Goal: Task Accomplishment & Management: Complete application form

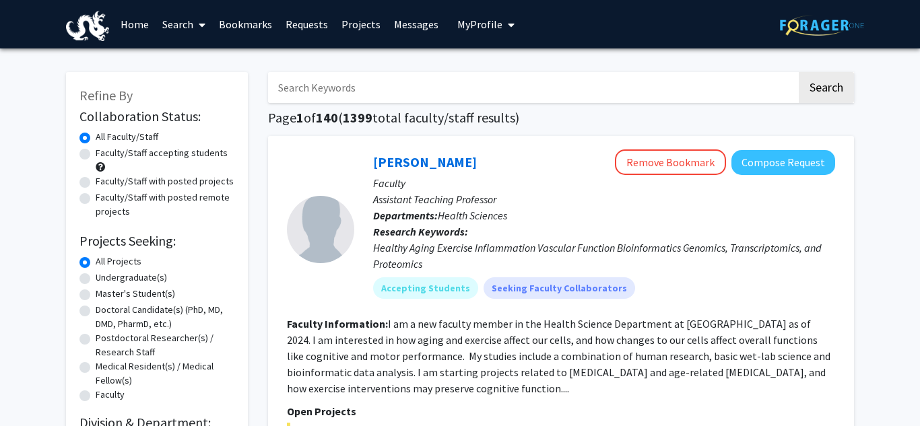
click at [133, 24] on link "Home" at bounding box center [135, 24] width 42 height 47
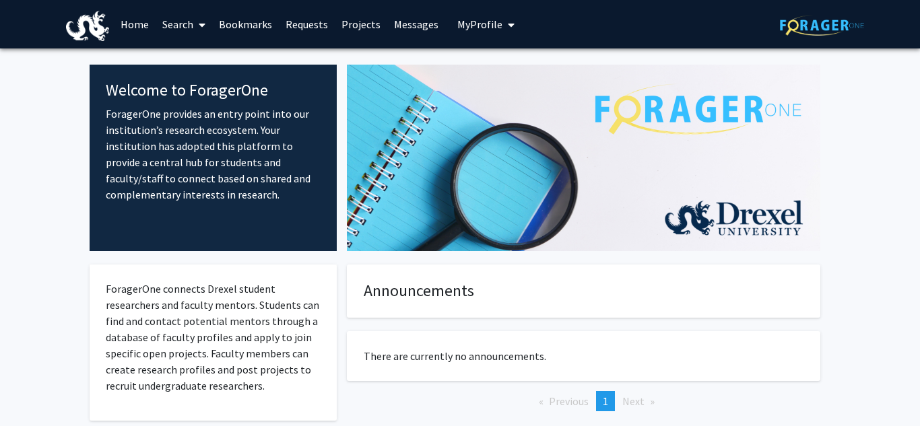
click at [477, 23] on span "My Profile" at bounding box center [479, 24] width 45 height 13
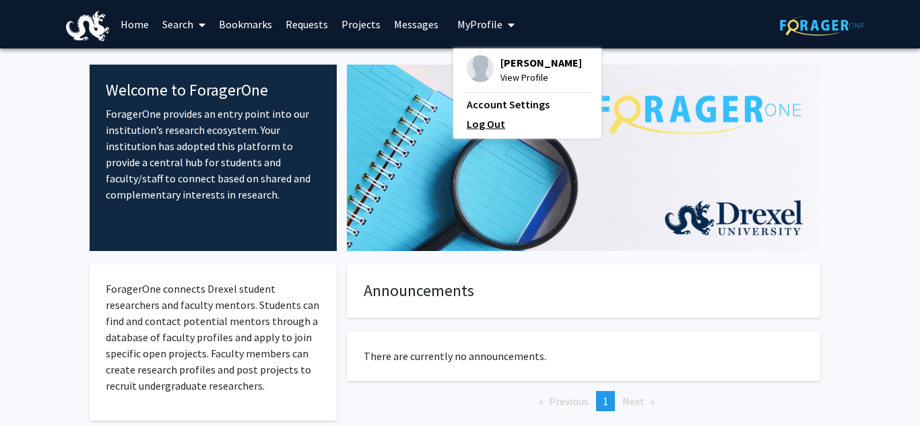
click at [502, 127] on link "Log Out" at bounding box center [527, 124] width 121 height 16
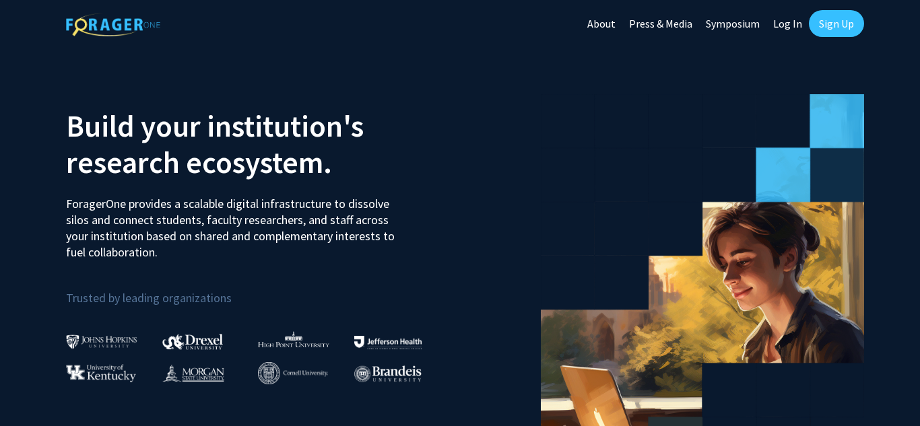
click at [849, 22] on link "Sign Up" at bounding box center [836, 23] width 55 height 27
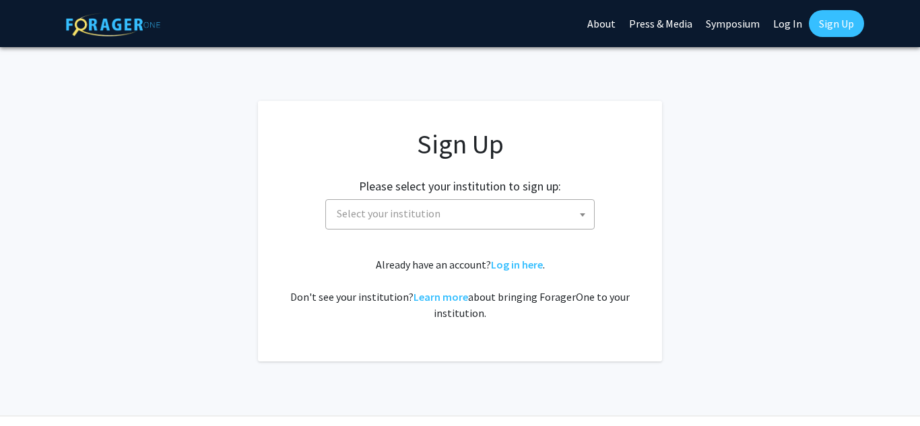
click at [579, 208] on span at bounding box center [582, 215] width 13 height 30
type input "templ"
click at [492, 246] on input "templ" at bounding box center [460, 243] width 263 height 23
type input "w"
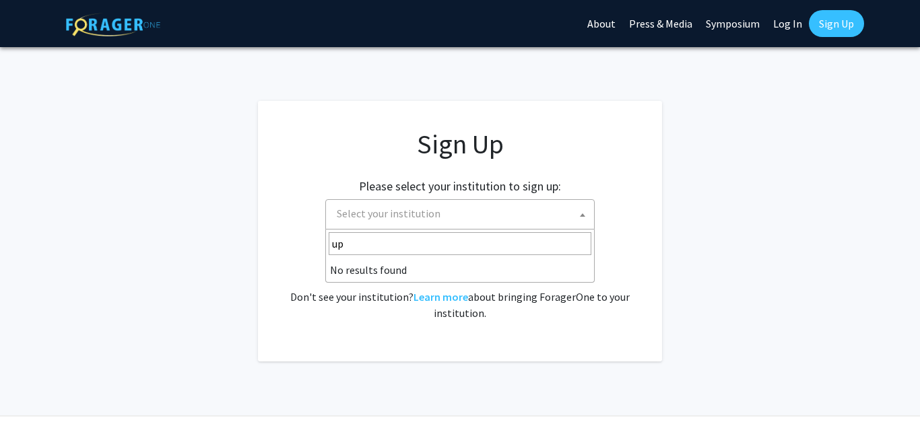
type input "u"
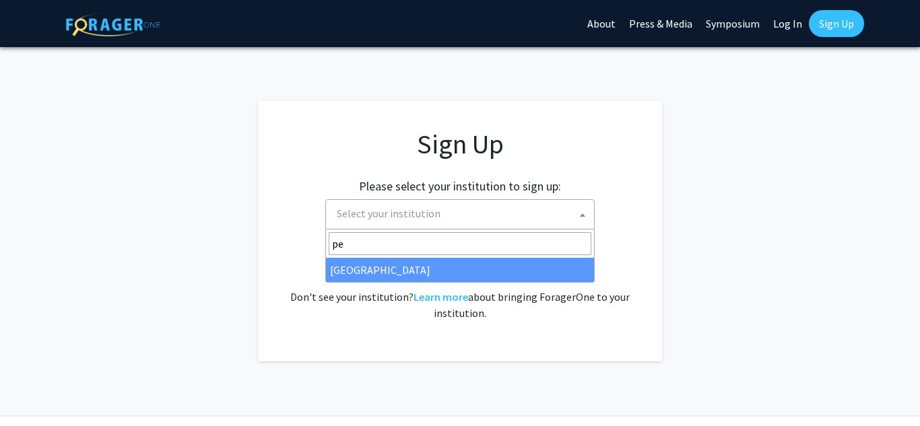
type input "p"
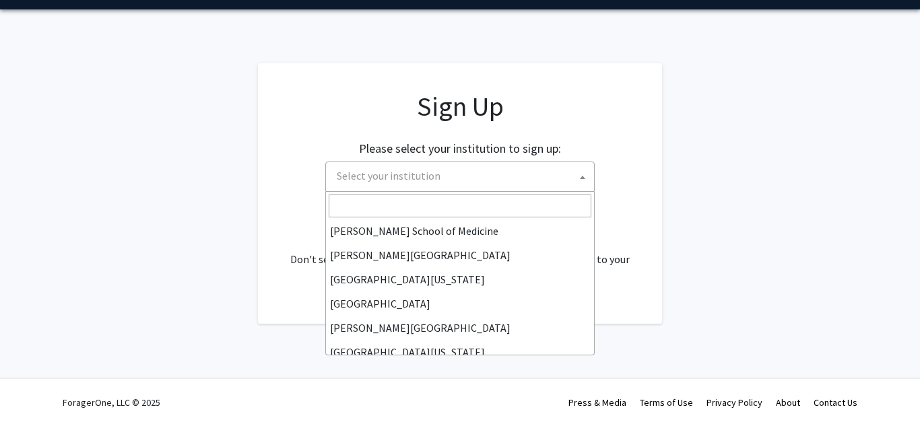
scroll to position [356, 0]
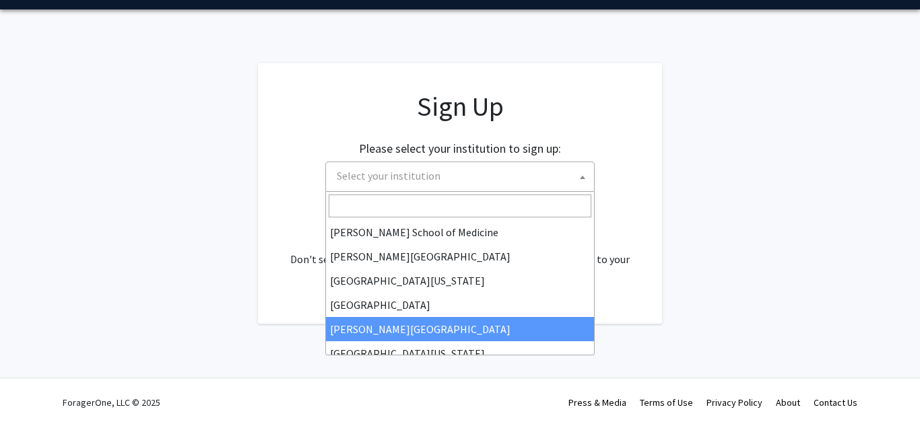
select select "24"
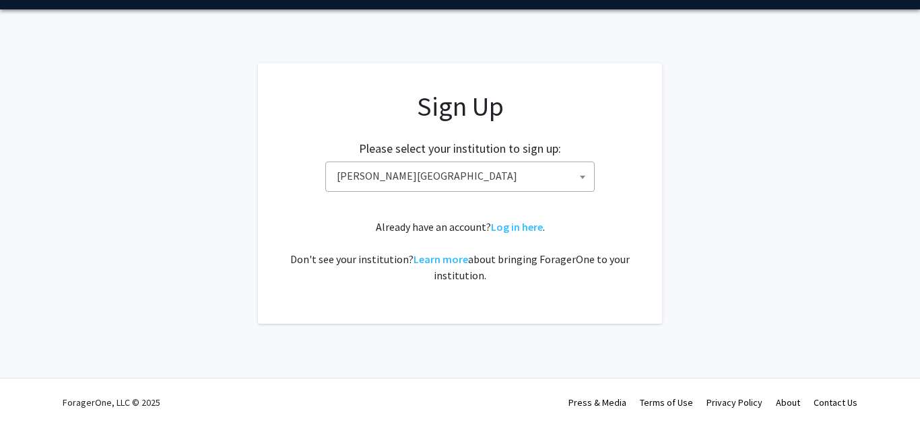
click at [473, 177] on span "[PERSON_NAME][GEOGRAPHIC_DATA]" at bounding box center [462, 176] width 263 height 28
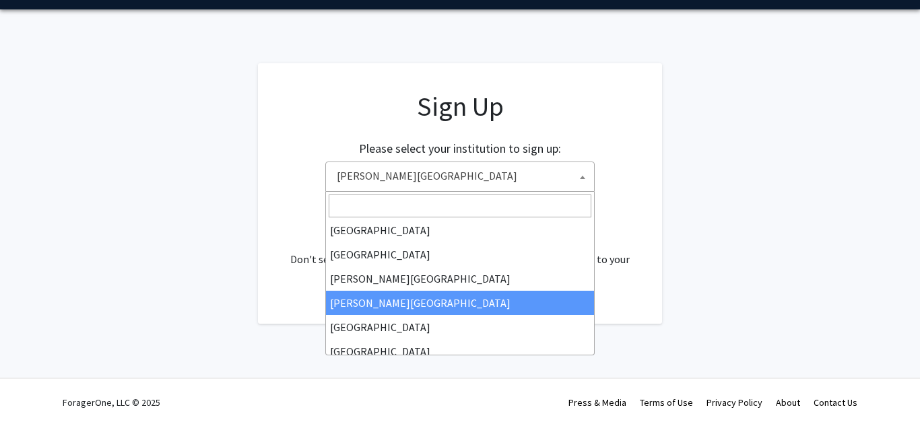
scroll to position [0, 0]
